Goal: Navigation & Orientation: Find specific page/section

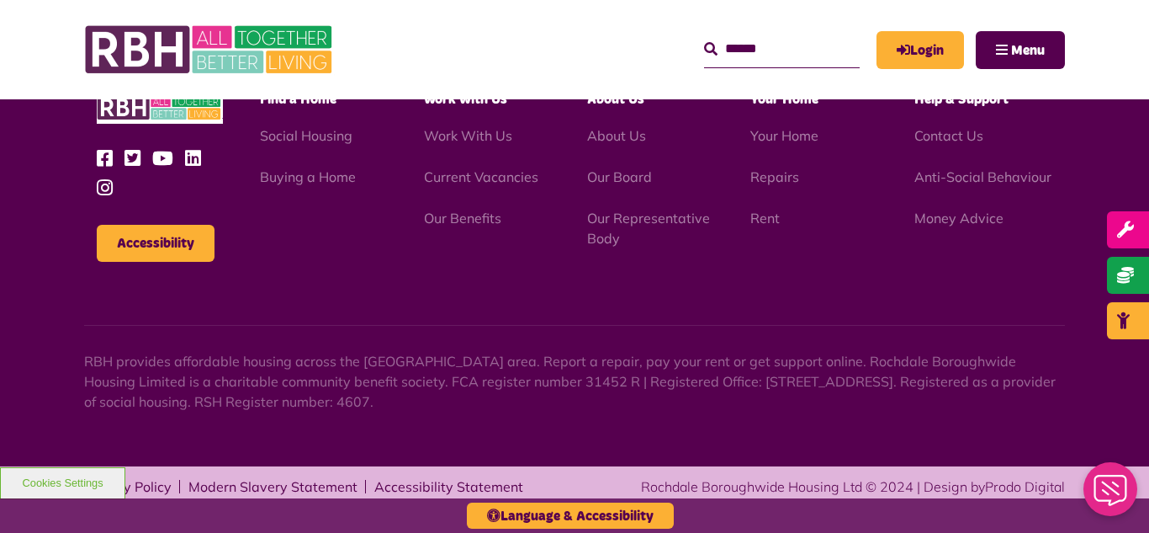
scroll to position [1832, 0]
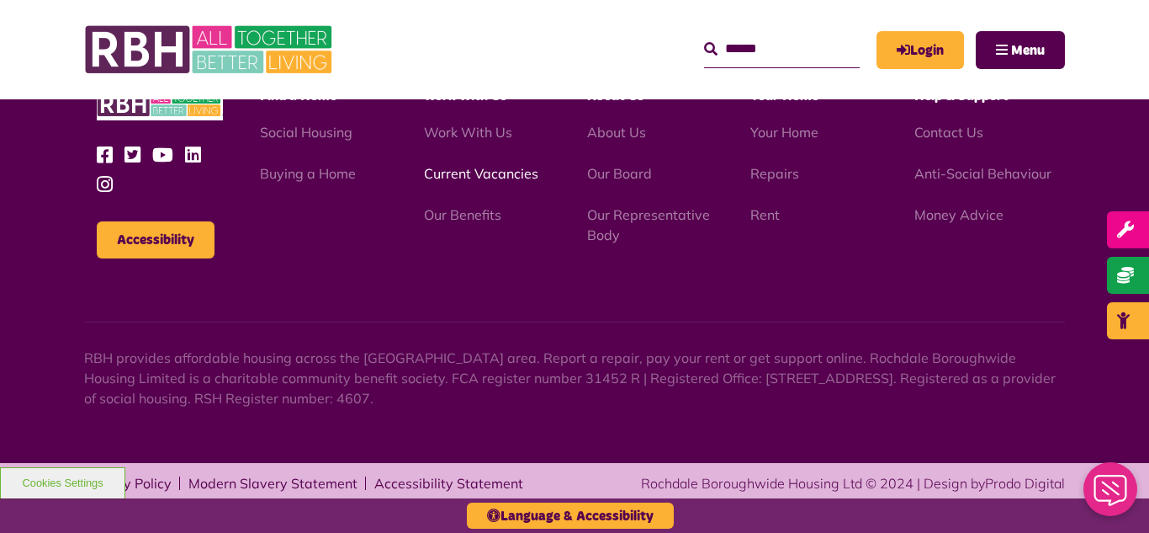
click at [470, 178] on link "Current Vacancies" at bounding box center [481, 173] width 114 height 17
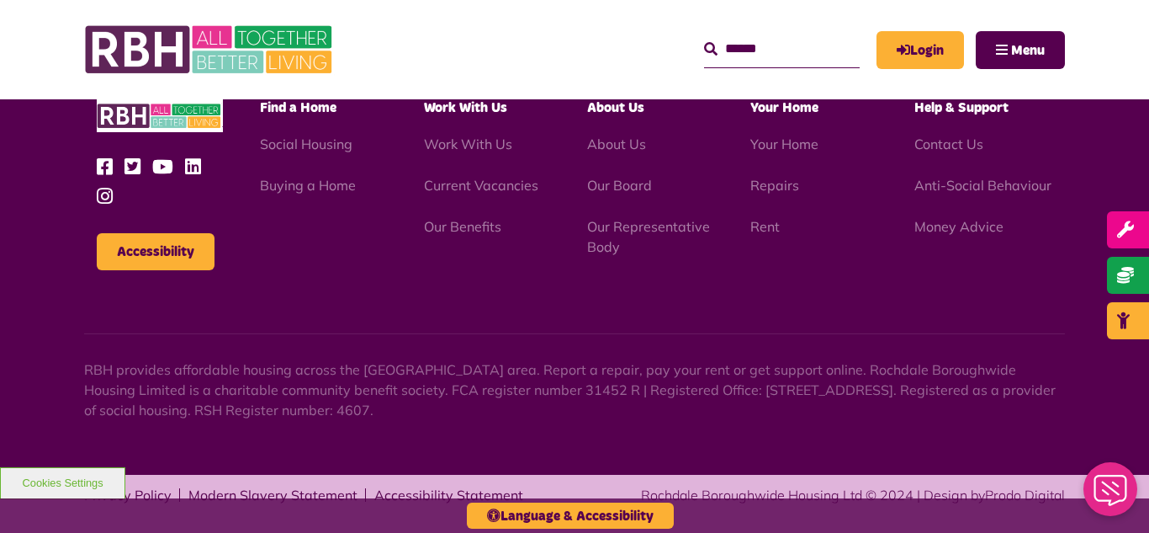
scroll to position [1977, 0]
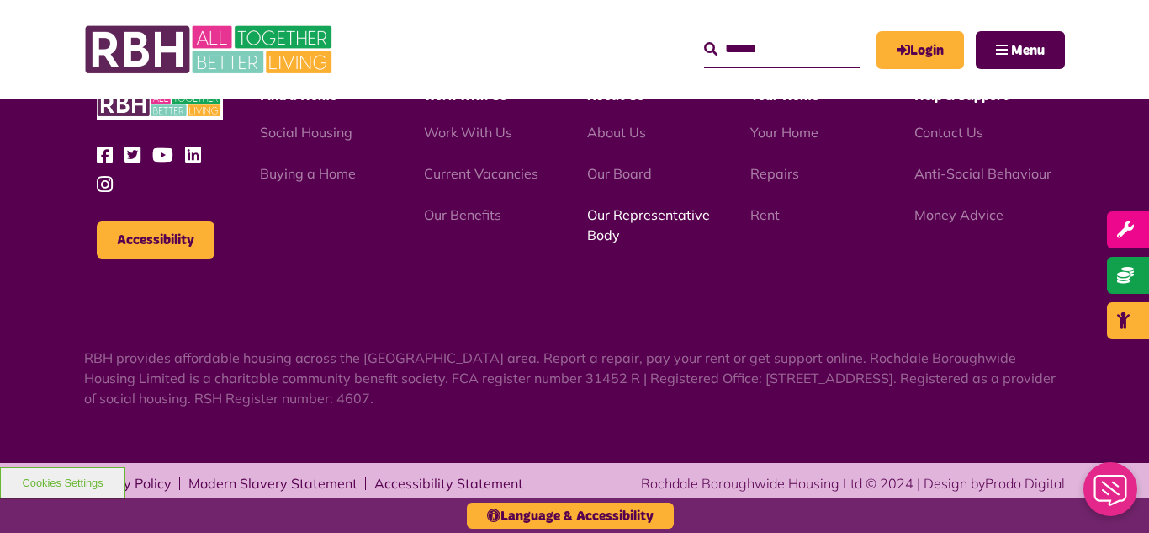
click at [656, 215] on link "Our Representative Body" at bounding box center [648, 224] width 123 height 37
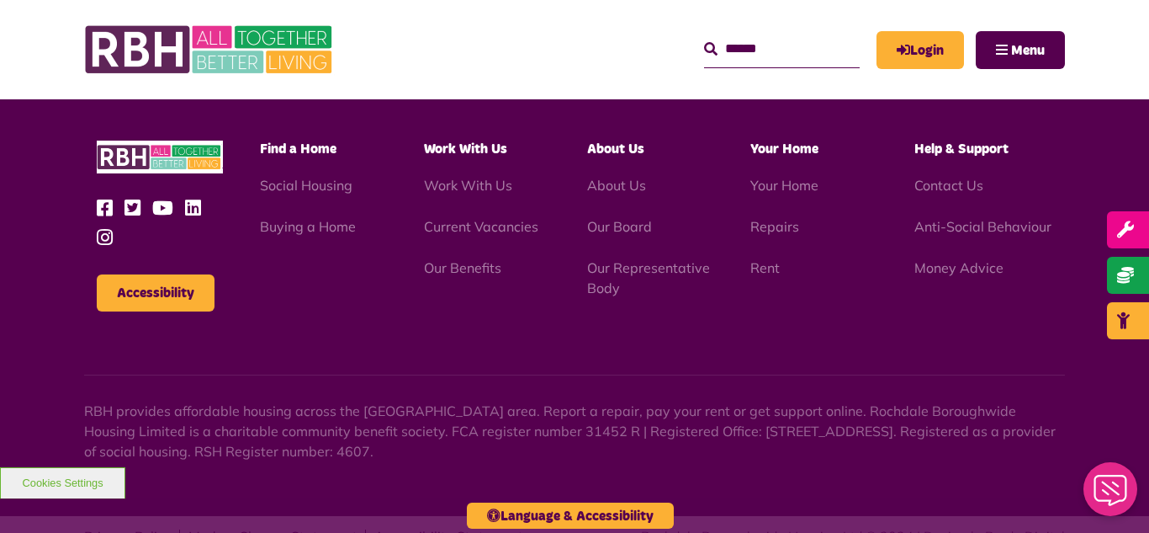
scroll to position [4885, 0]
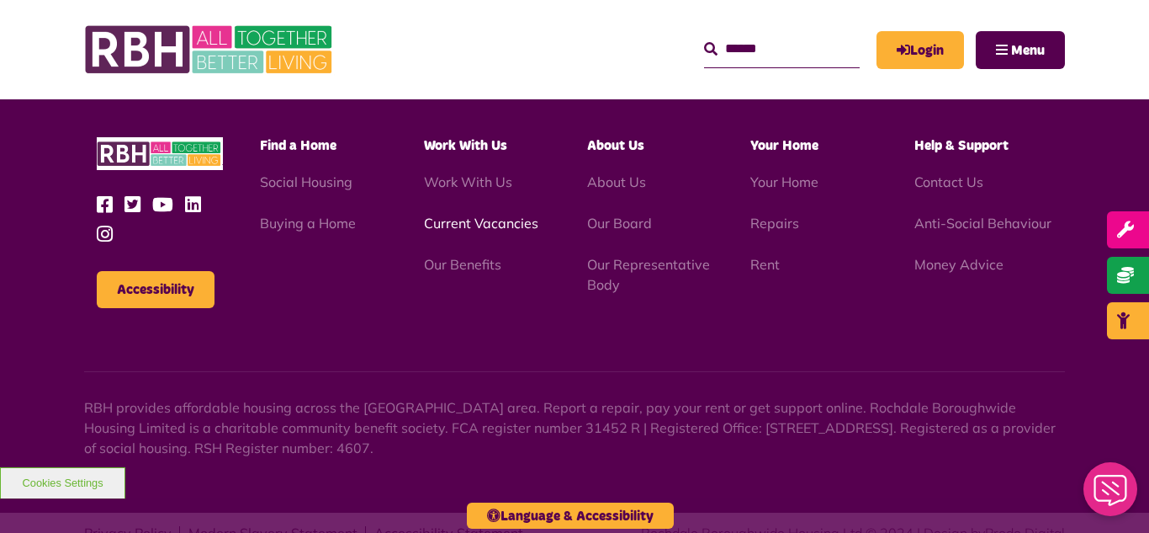
click at [465, 215] on link "Current Vacancies" at bounding box center [481, 223] width 114 height 17
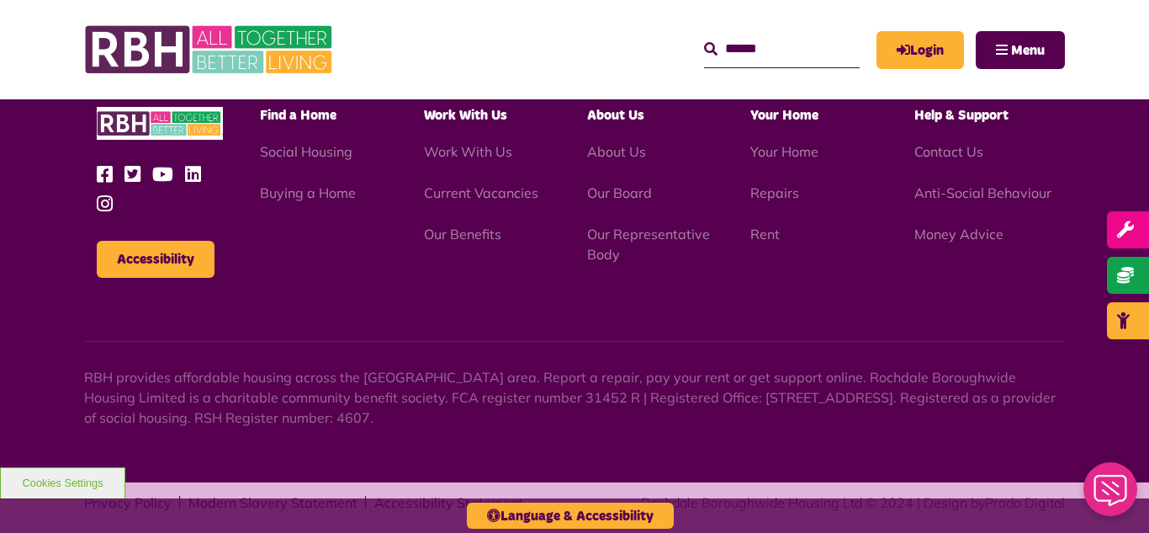
scroll to position [1977, 0]
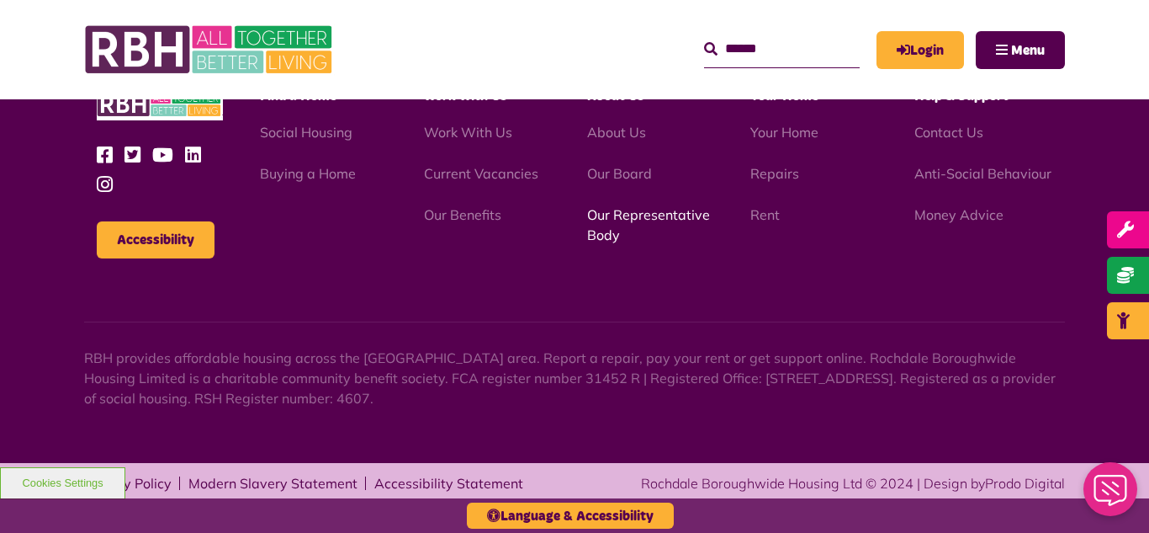
click at [646, 219] on link "Our Representative Body" at bounding box center [648, 224] width 123 height 37
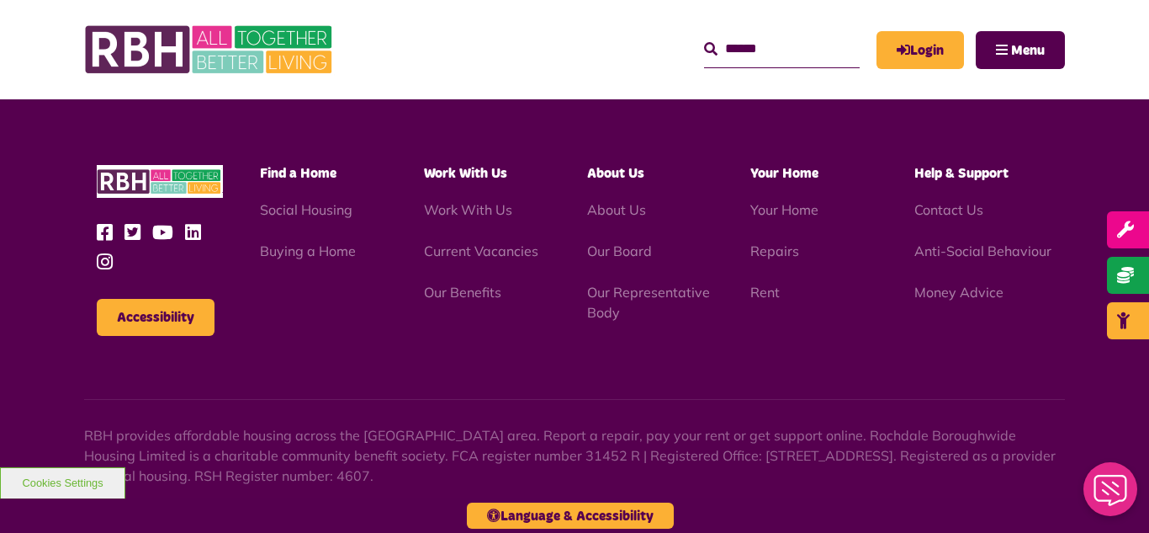
scroll to position [4885, 0]
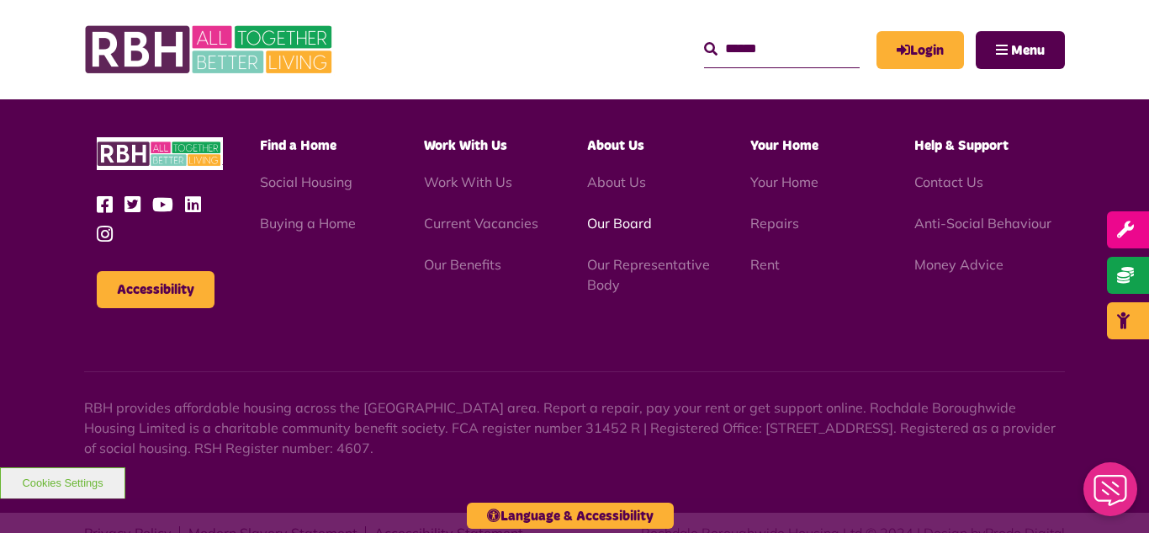
click at [616, 215] on link "Our Board" at bounding box center [619, 223] width 65 height 17
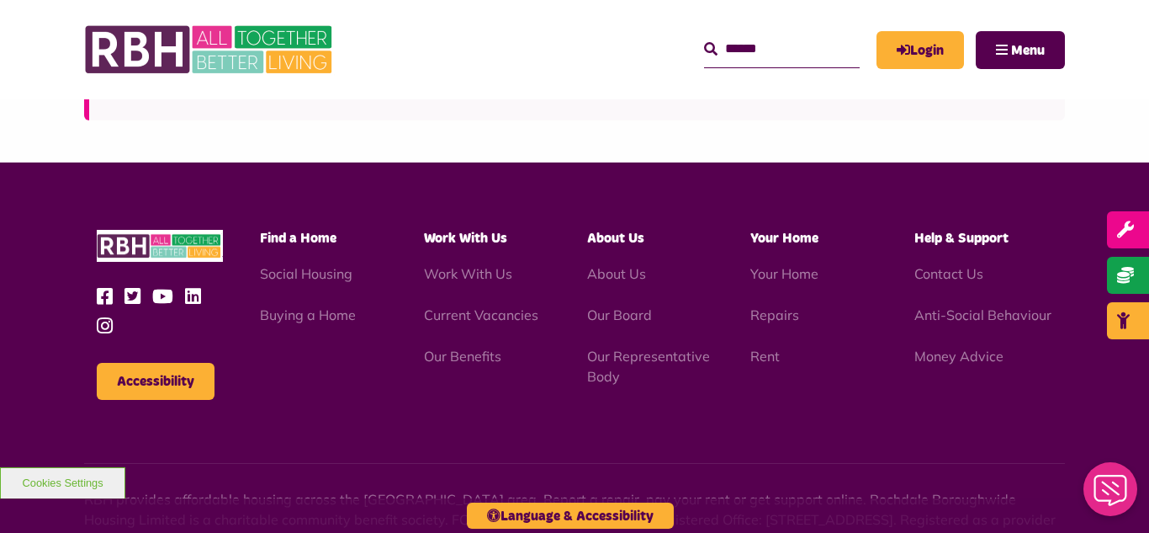
scroll to position [4419, 0]
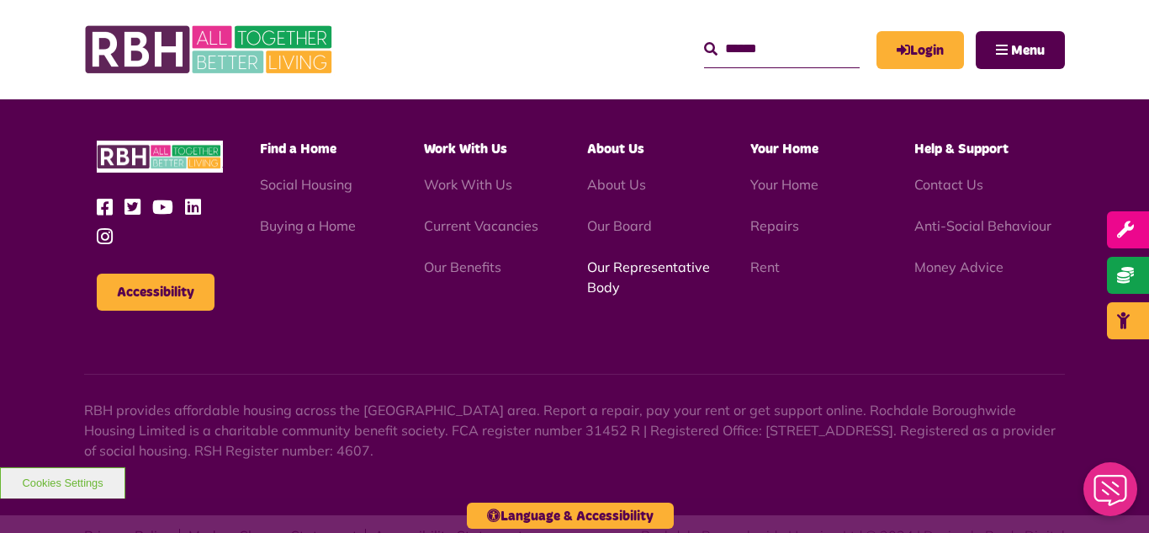
click at [668, 258] on link "Our Representative Body" at bounding box center [648, 276] width 123 height 37
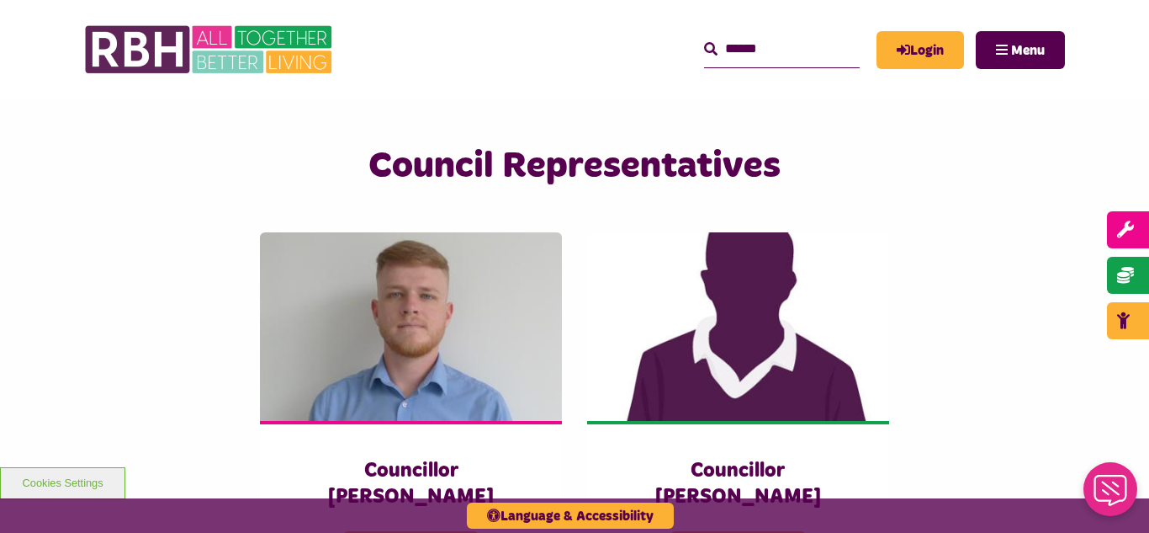
scroll to position [3601, 0]
